Goal: Task Accomplishment & Management: Use online tool/utility

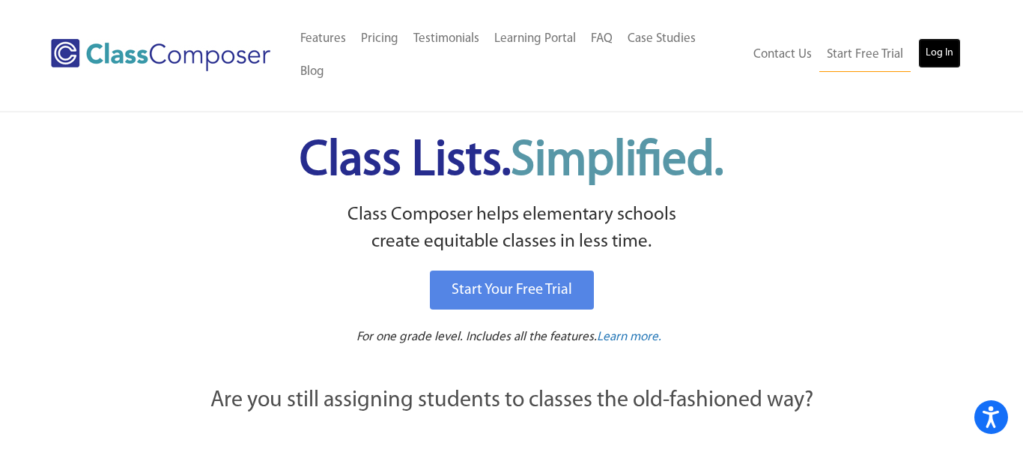
click at [953, 38] on link "Log In" at bounding box center [940, 53] width 43 height 30
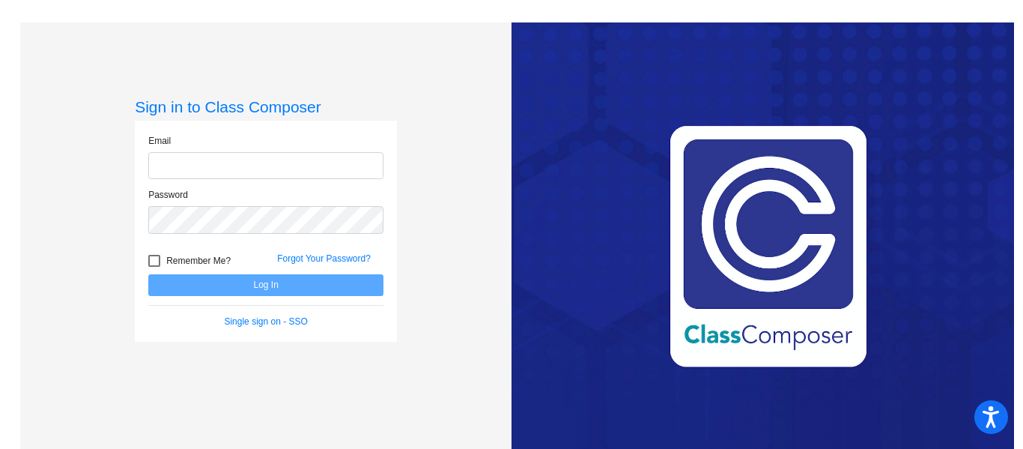
type input "[EMAIL_ADDRESS][DOMAIN_NAME]"
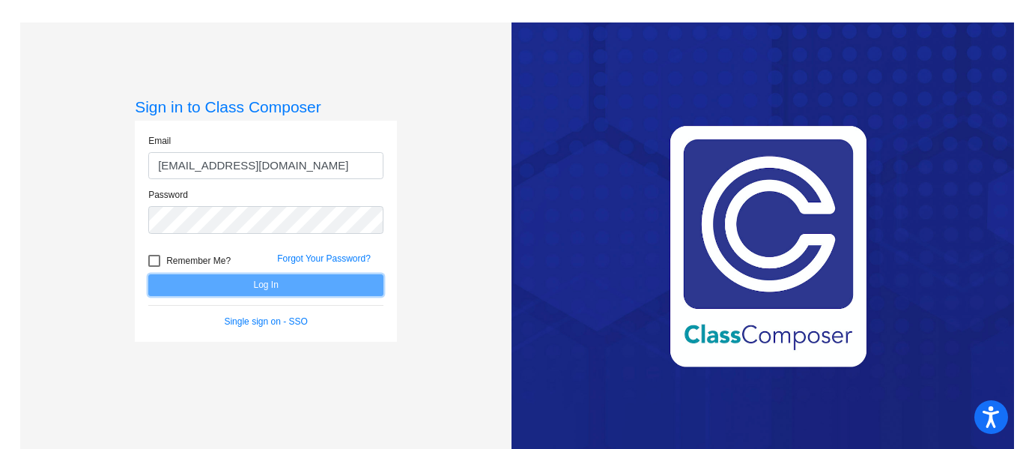
click at [347, 292] on button "Log In" at bounding box center [265, 285] width 235 height 22
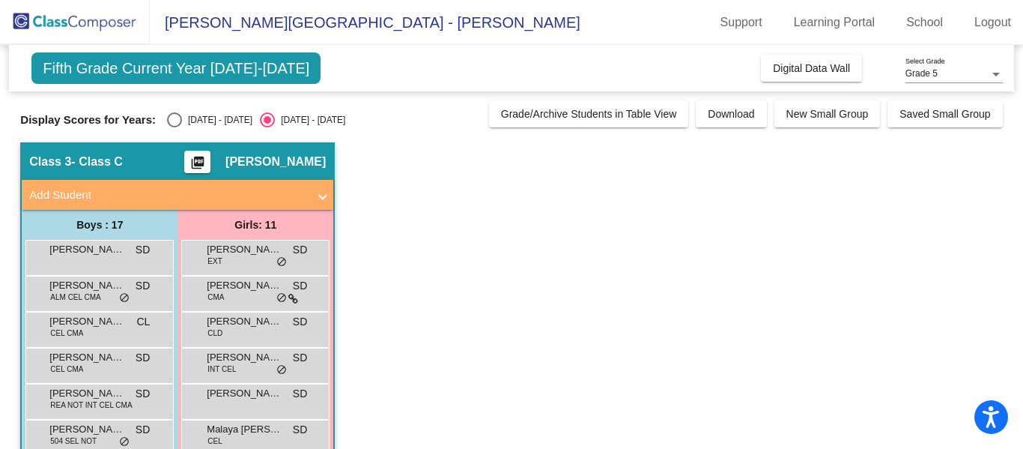
click at [175, 120] on div "Select an option" at bounding box center [175, 120] width 0 height 0
click at [174, 127] on input "2024 - 2025" at bounding box center [174, 127] width 1 height 1
radio input "true"
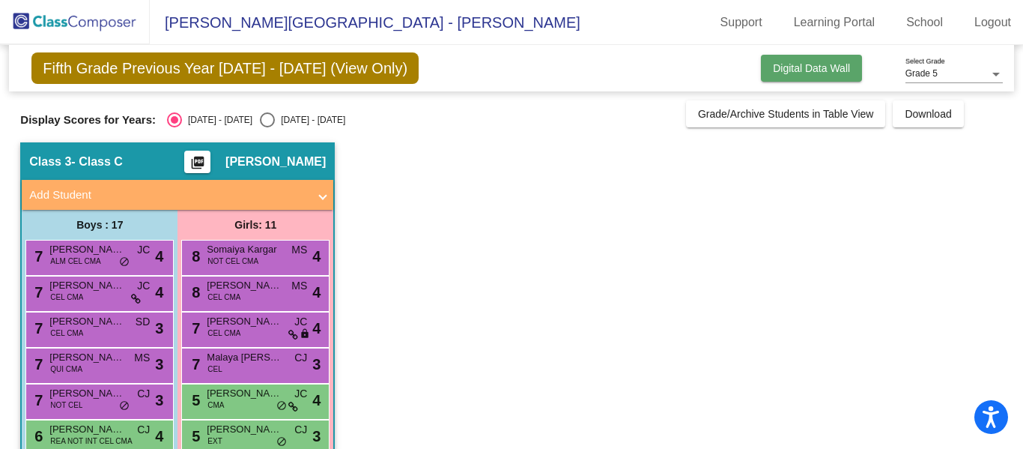
click at [784, 77] on button "Digital Data Wall" at bounding box center [811, 68] width 101 height 27
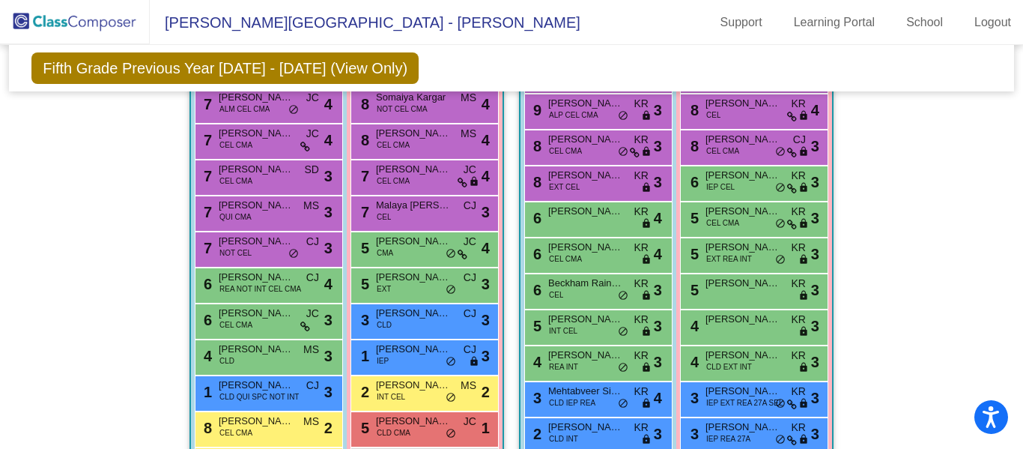
scroll to position [1059, 0]
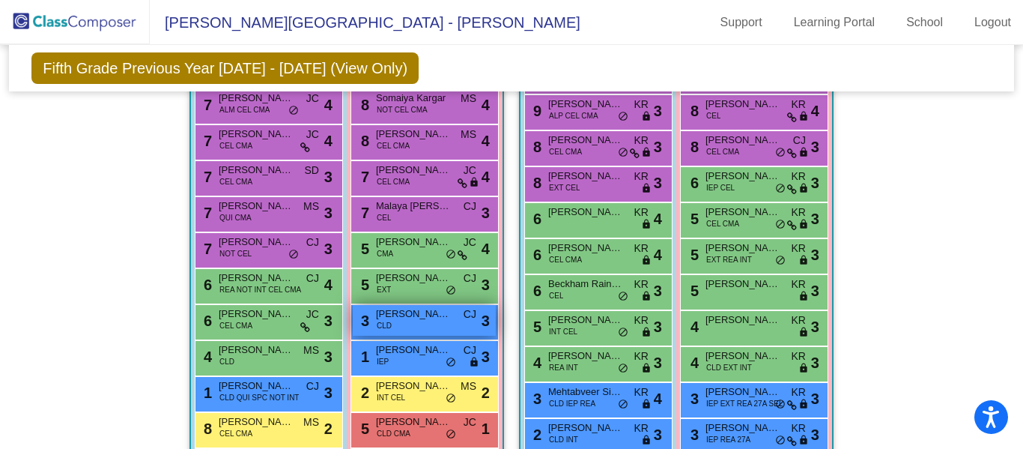
click at [437, 324] on div "3 Eva Duran CLD CJ lock do_not_disturb_alt 3" at bounding box center [424, 320] width 143 height 31
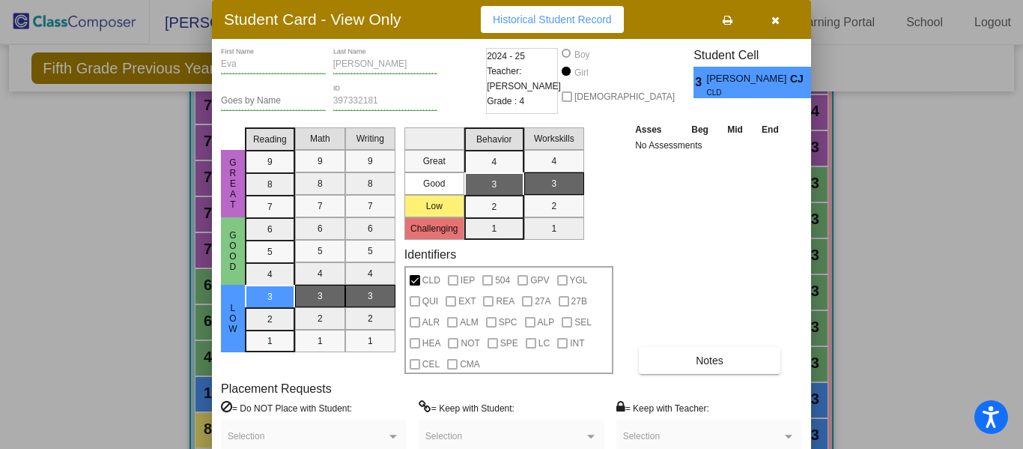
click at [769, 24] on button "button" at bounding box center [775, 19] width 48 height 27
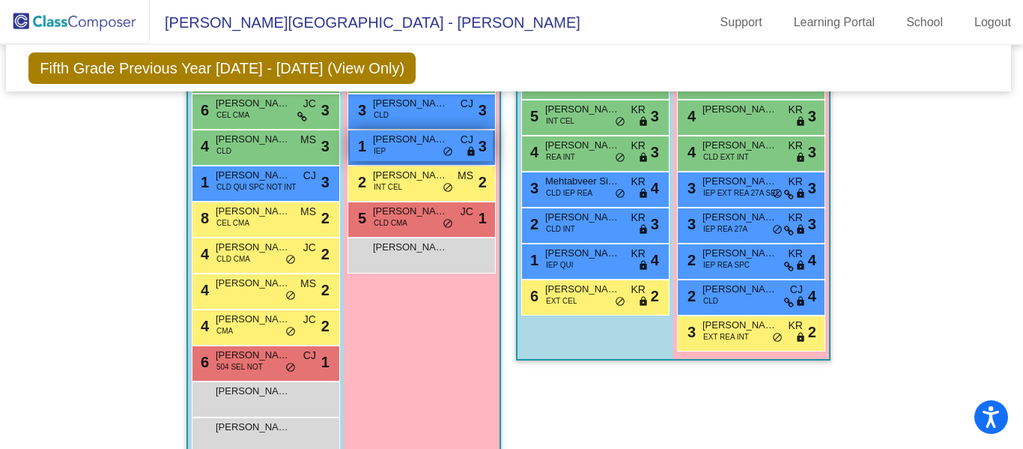
scroll to position [1268, 3]
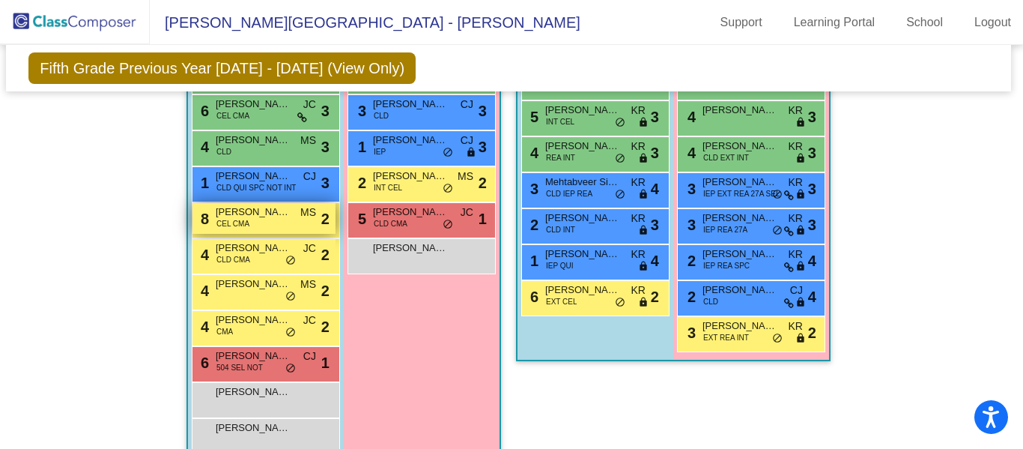
click at [236, 216] on span "Christopher Riggle" at bounding box center [253, 212] width 75 height 15
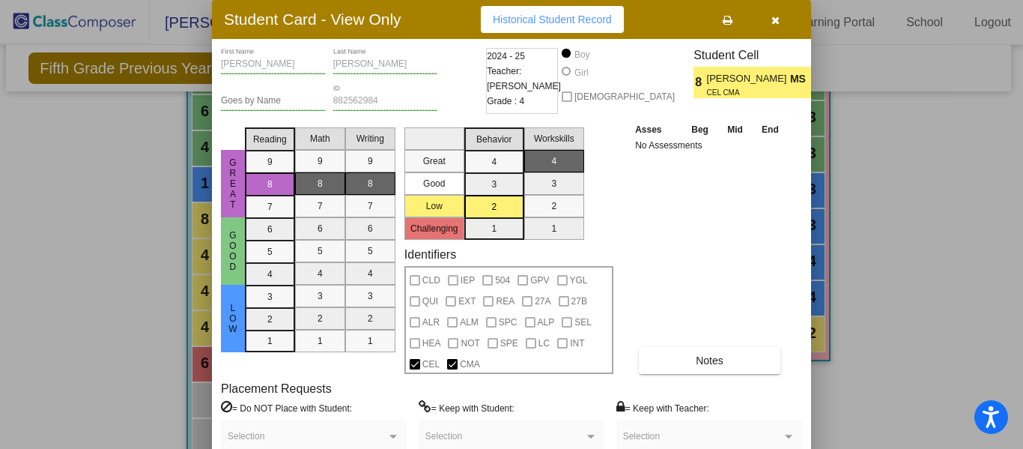
click at [778, 22] on icon "button" at bounding box center [776, 20] width 8 height 10
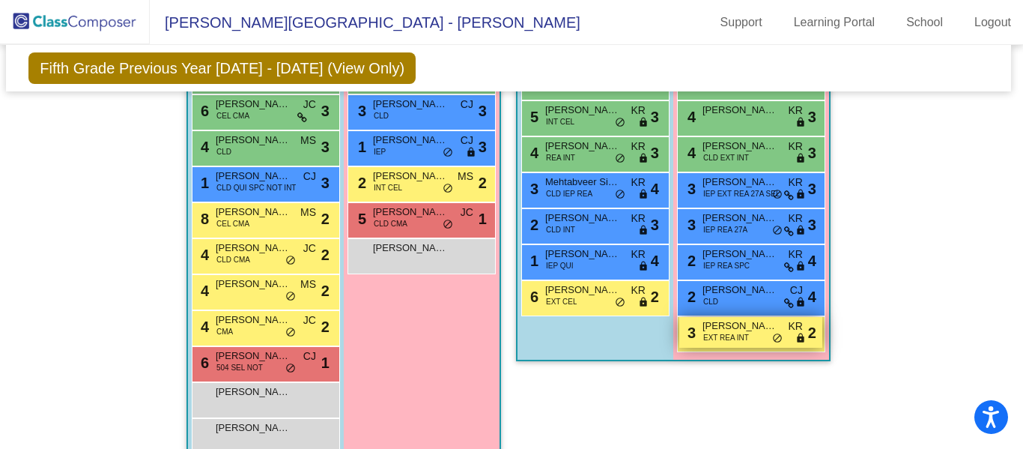
click at [744, 341] on div "3 Blayke Miller EXT REA INT KR lock do_not_disturb_alt 2" at bounding box center [751, 332] width 143 height 31
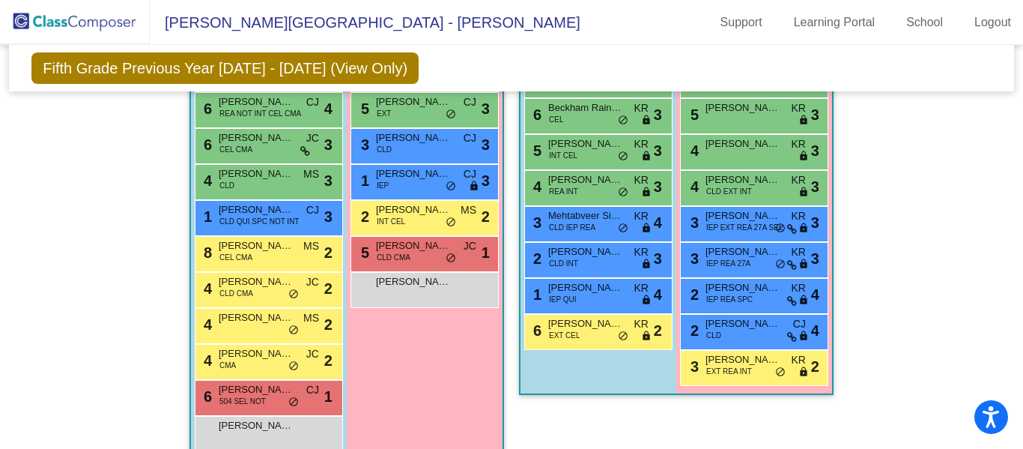
scroll to position [1234, 0]
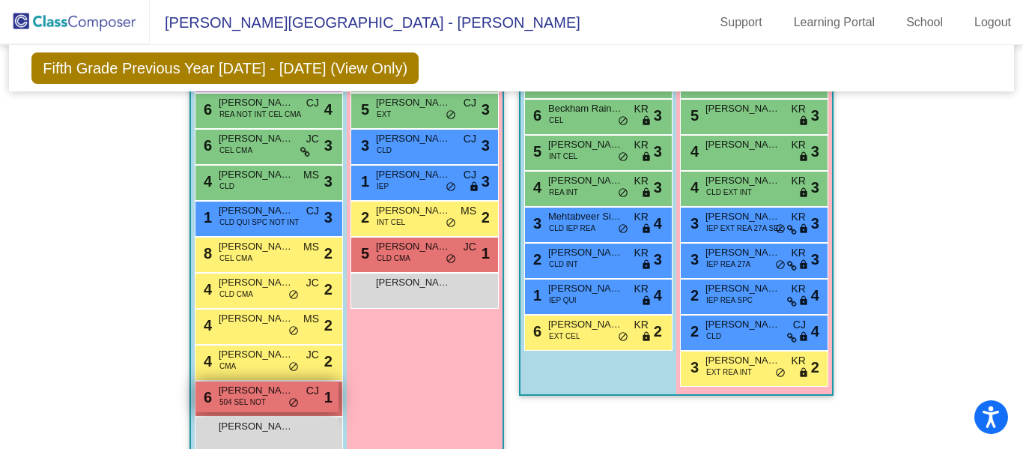
click at [261, 393] on span "Dimitrios Fey" at bounding box center [256, 390] width 75 height 15
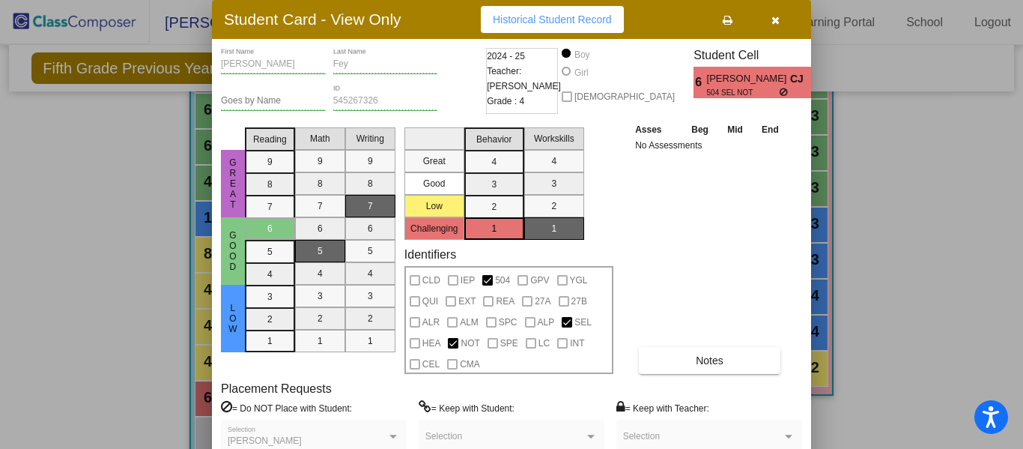
click at [774, 19] on icon "button" at bounding box center [776, 20] width 8 height 10
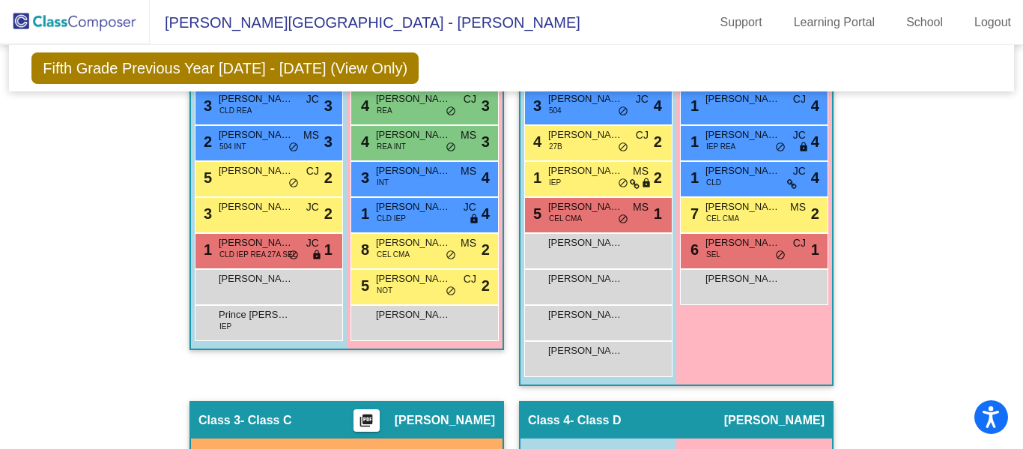
scroll to position [641, 0]
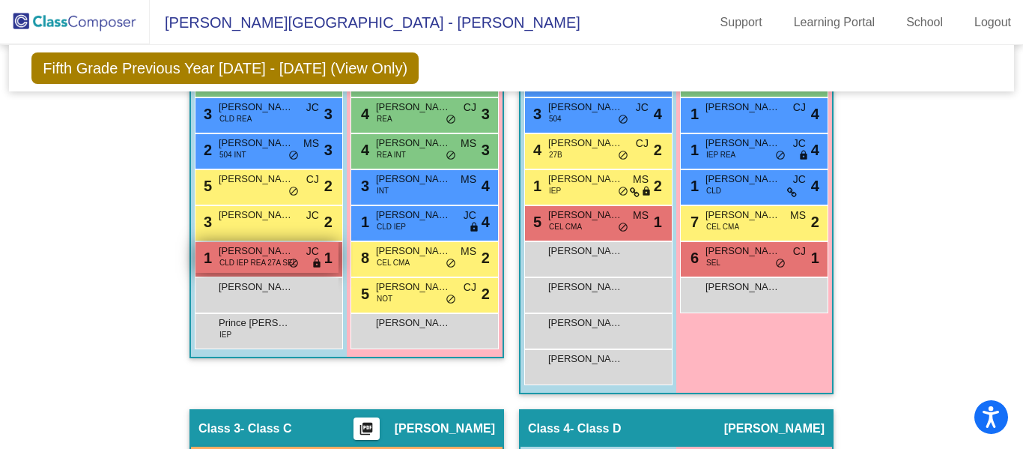
click at [306, 252] on span "JC" at bounding box center [312, 251] width 13 height 16
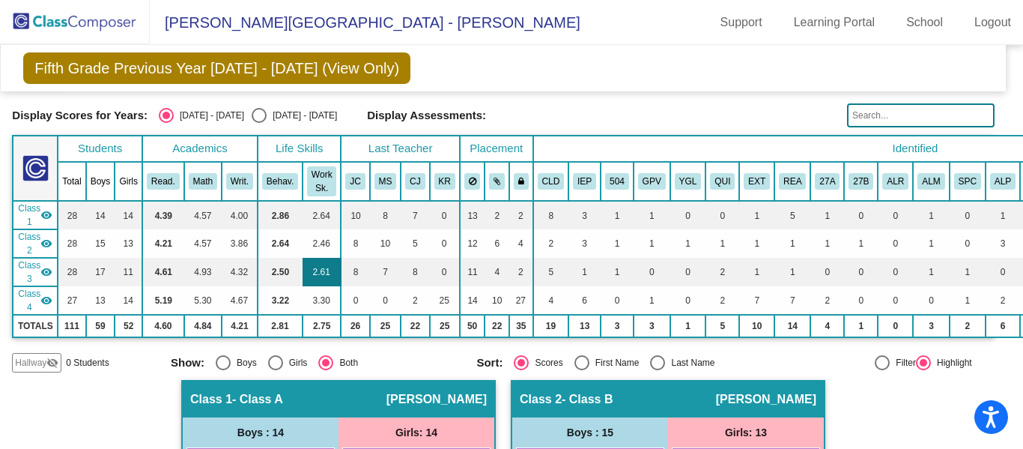
scroll to position [40, 7]
